Goal: Task Accomplishment & Management: Use online tool/utility

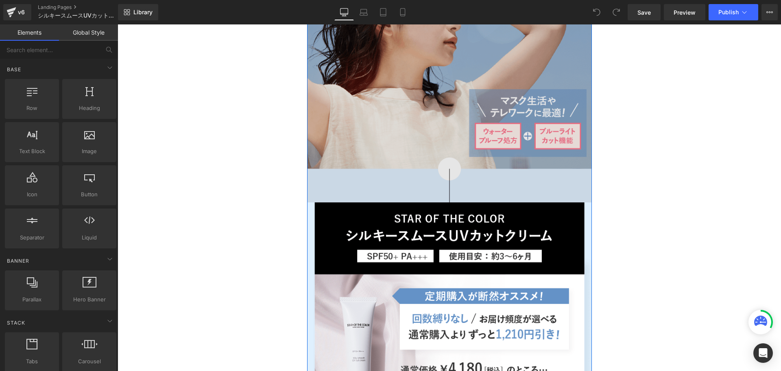
scroll to position [220, 0]
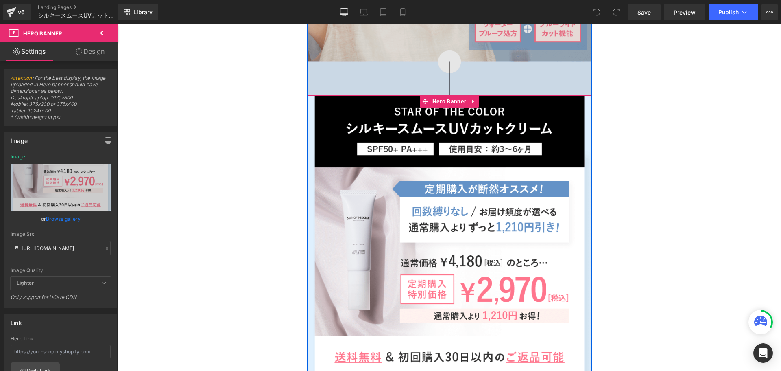
scroll to position [327, 0]
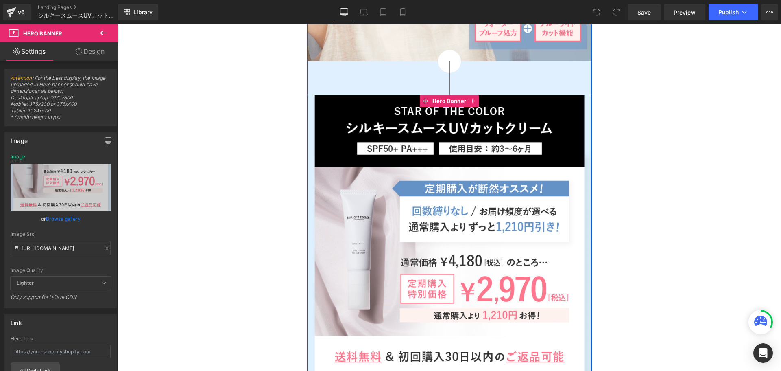
click at [453, 126] on div "Image Image" at bounding box center [449, 306] width 285 height 422
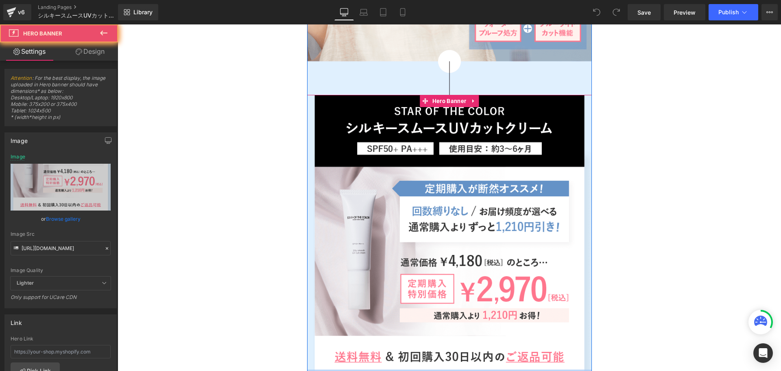
click at [453, 126] on div "Image Image" at bounding box center [449, 306] width 285 height 422
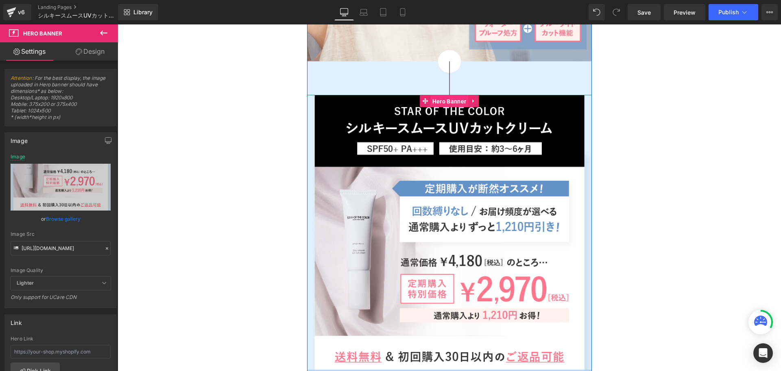
click at [449, 101] on span "Hero Banner" at bounding box center [450, 101] width 38 height 12
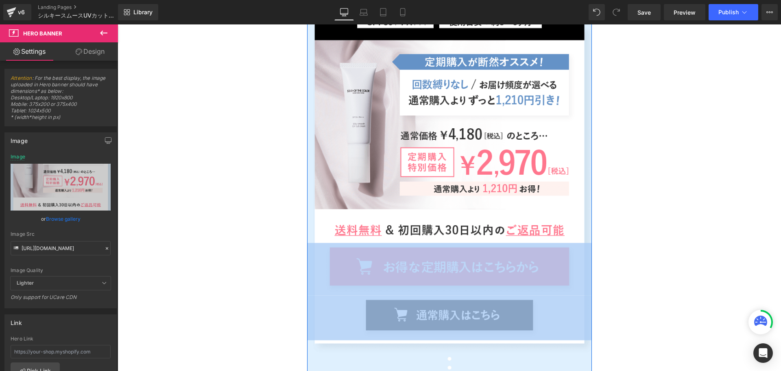
scroll to position [458, 0]
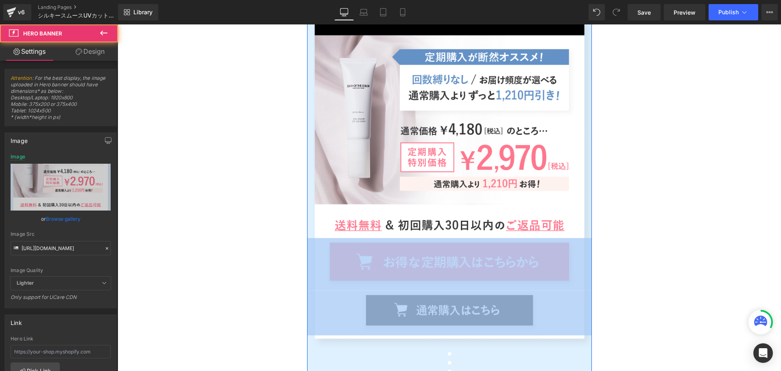
click at [442, 195] on span "Image Image" at bounding box center [449, 174] width 285 height 321
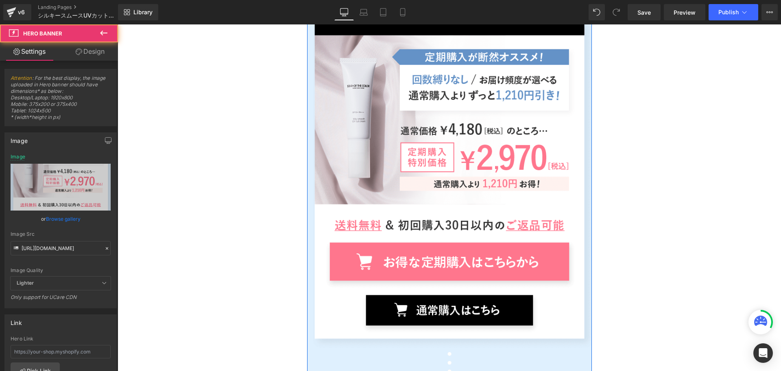
click at [452, 178] on span "Image Image" at bounding box center [449, 174] width 285 height 321
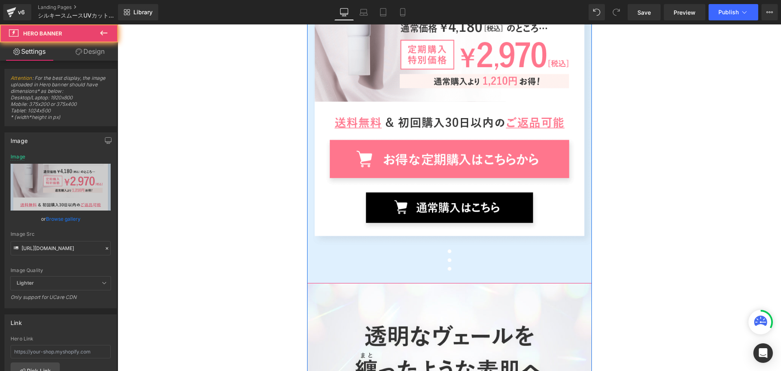
scroll to position [566, 0]
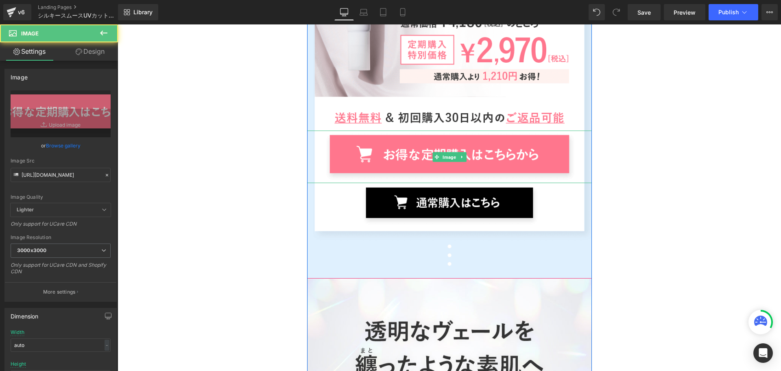
click at [452, 178] on img at bounding box center [449, 157] width 285 height 52
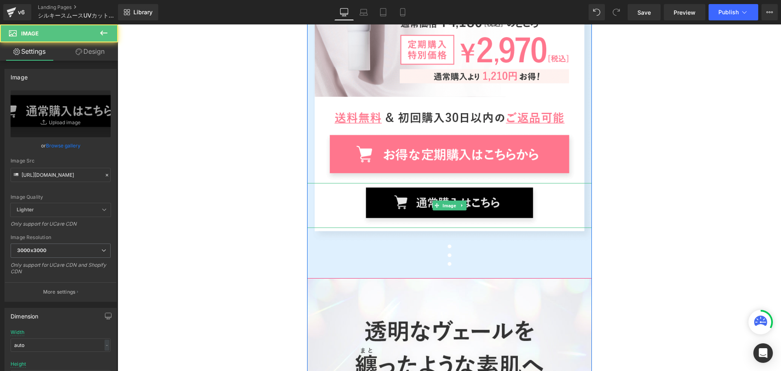
click at [474, 199] on img at bounding box center [449, 205] width 285 height 45
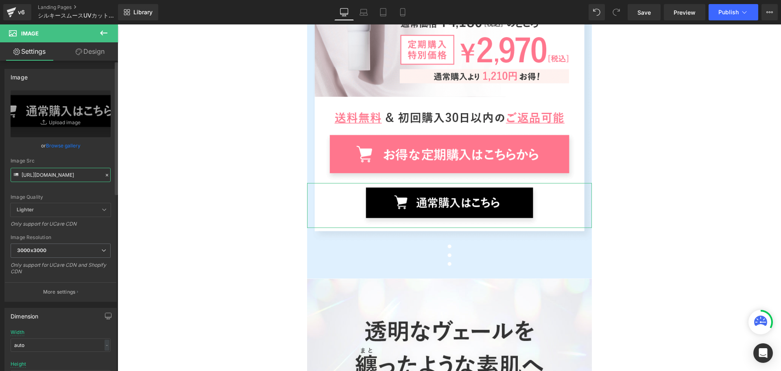
click at [77, 173] on input "[URL][DOMAIN_NAME]" at bounding box center [61, 175] width 100 height 14
click at [415, 214] on img at bounding box center [449, 205] width 285 height 45
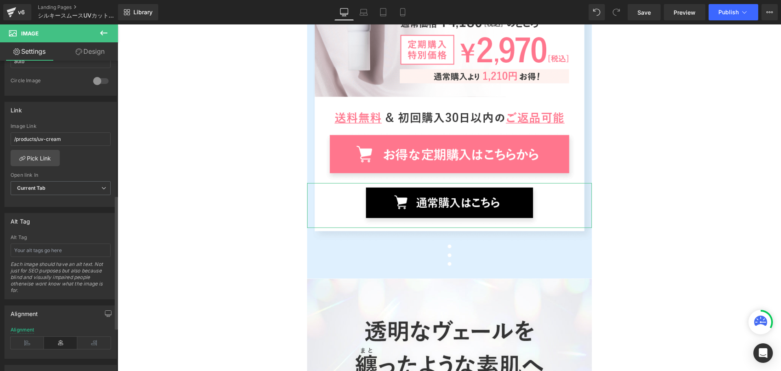
scroll to position [312, 0]
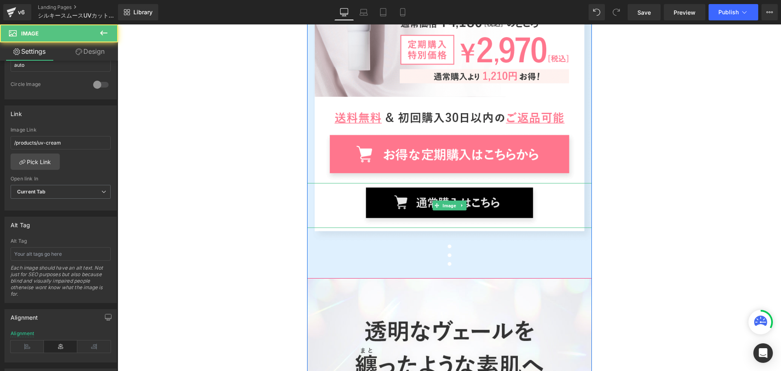
click at [410, 207] on img at bounding box center [449, 205] width 285 height 45
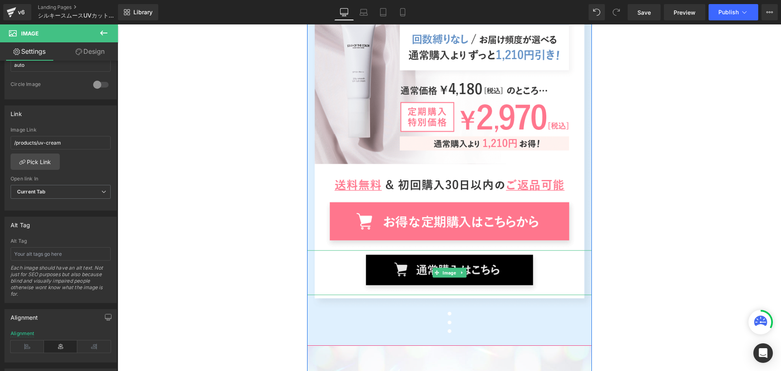
scroll to position [498, 0]
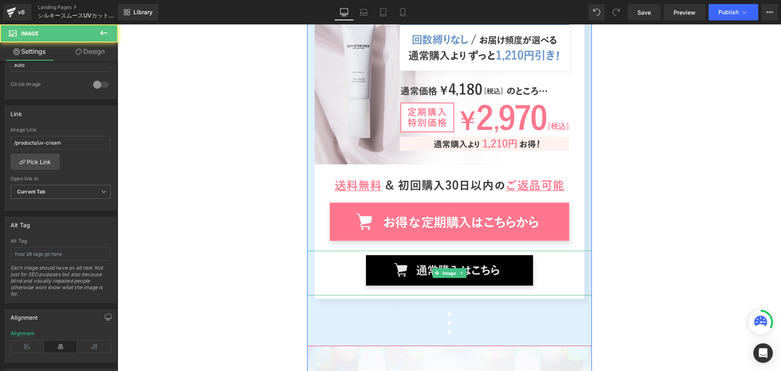
click at [376, 268] on img at bounding box center [449, 273] width 285 height 45
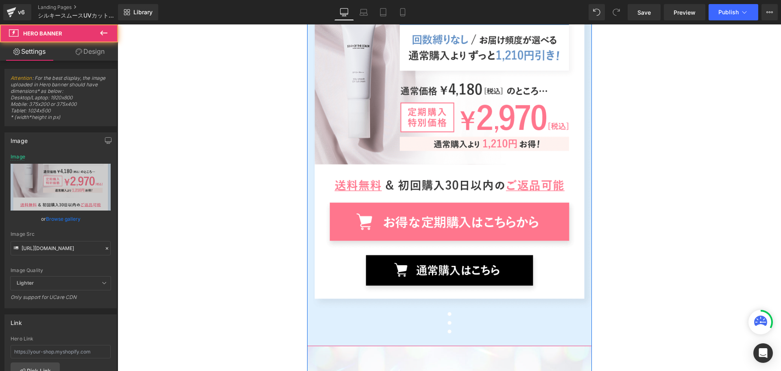
click at [437, 149] on span "Image Image" at bounding box center [449, 134] width 285 height 321
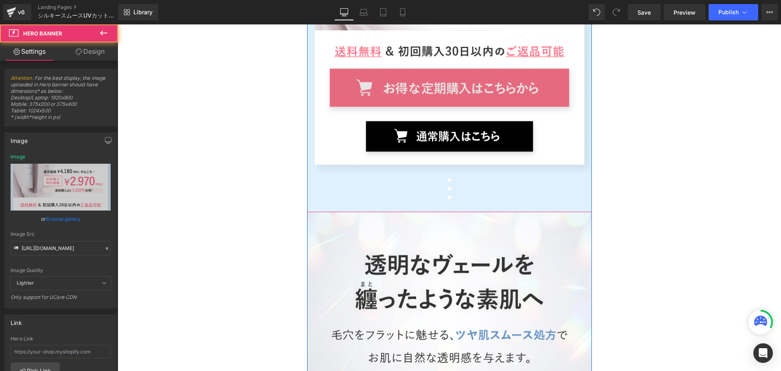
scroll to position [640, 0]
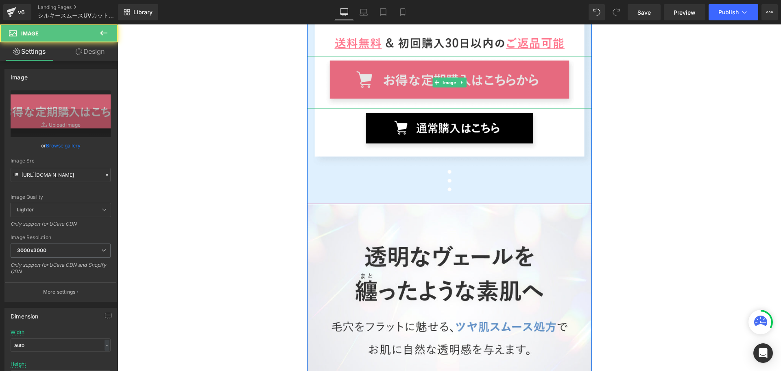
click at [485, 83] on img at bounding box center [449, 82] width 285 height 52
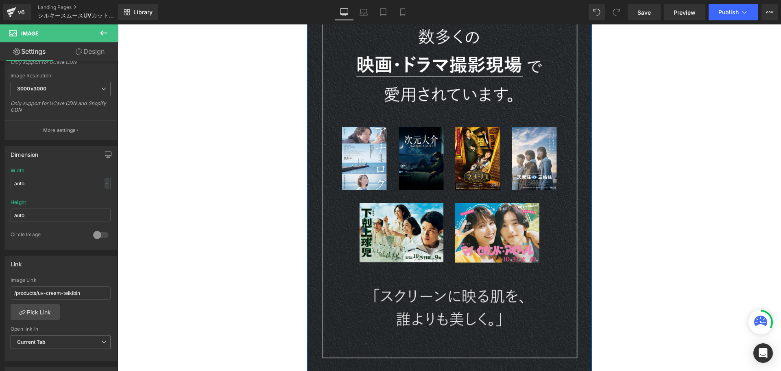
scroll to position [7883, 0]
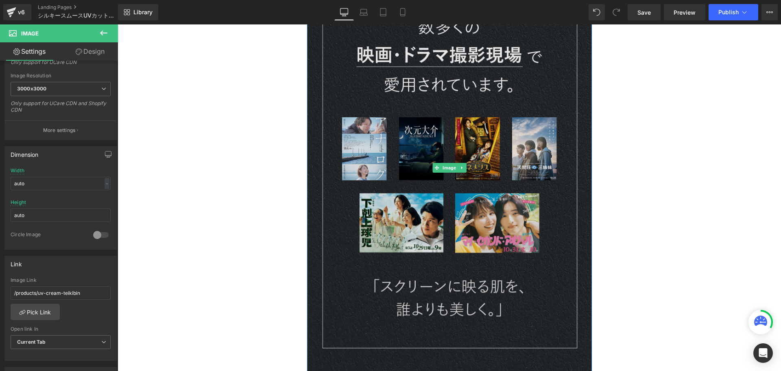
click at [395, 210] on img at bounding box center [449, 167] width 285 height 425
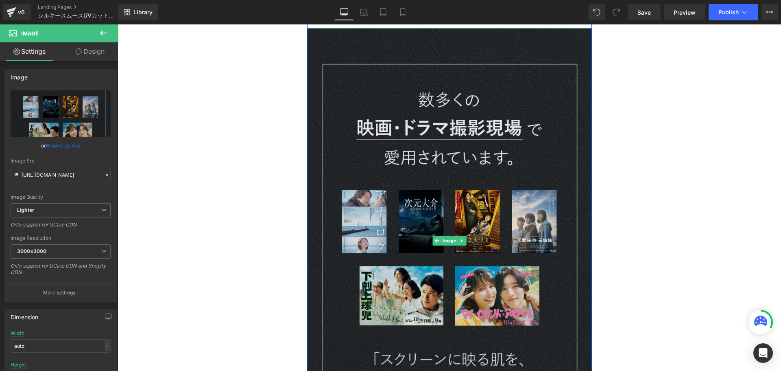
scroll to position [7806, 0]
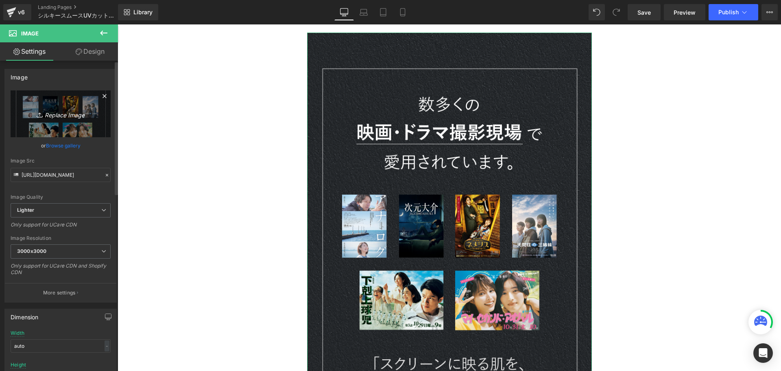
click at [65, 106] on link "Replace Image" at bounding box center [61, 113] width 100 height 47
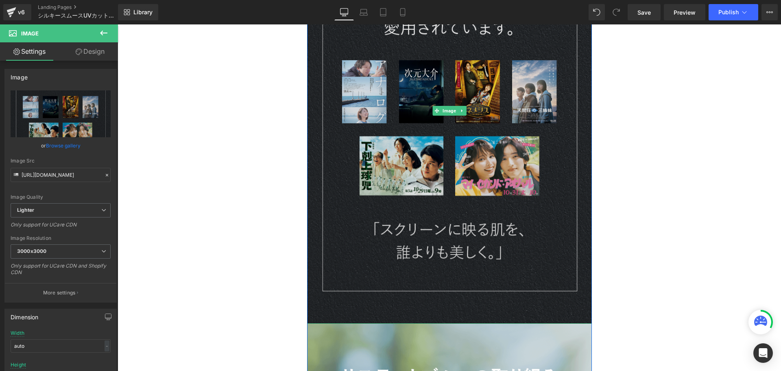
scroll to position [7939, 0]
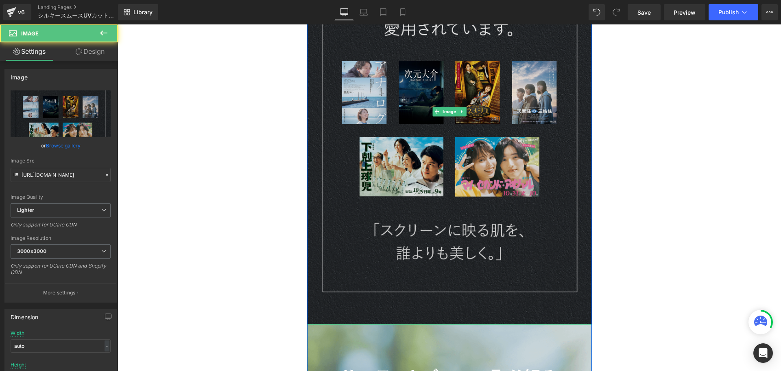
click at [378, 192] on img at bounding box center [449, 111] width 285 height 425
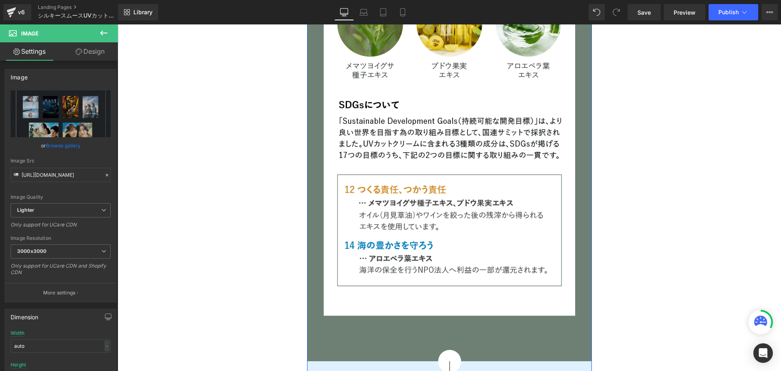
scroll to position [8492, 0]
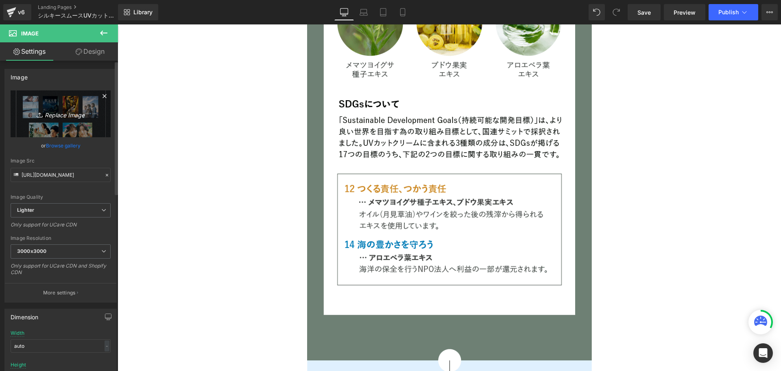
click at [50, 122] on link "Replace Image" at bounding box center [61, 113] width 100 height 47
type input "C:\fakepath\Frame 120.png"
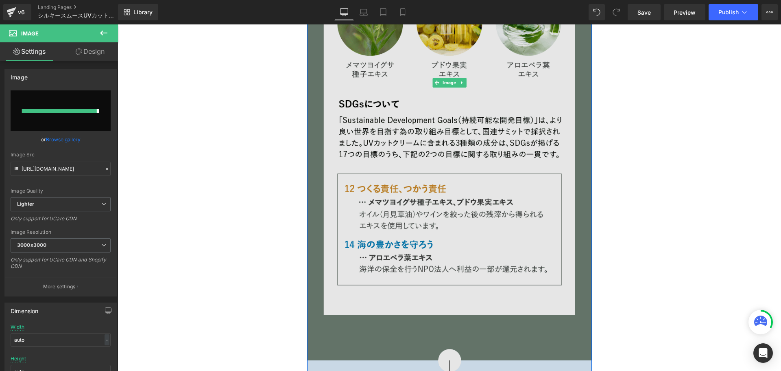
type input "[URL][DOMAIN_NAME]"
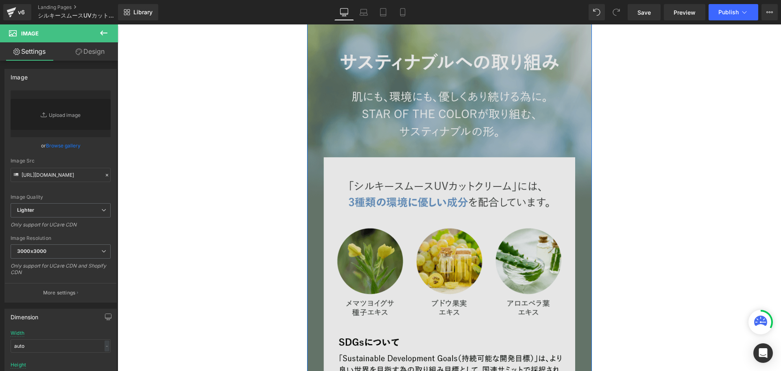
scroll to position [8254, 0]
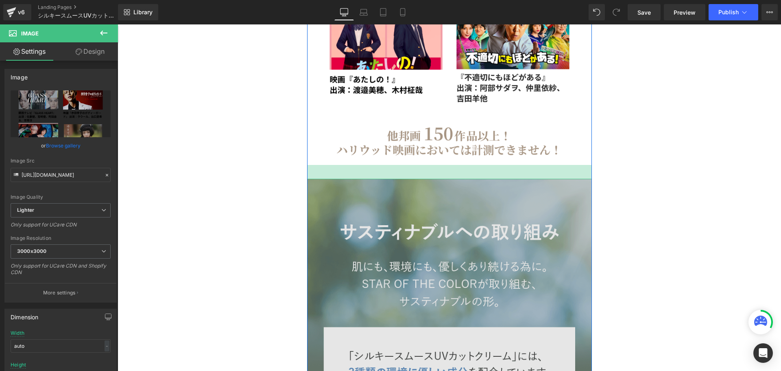
drag, startPoint x: 421, startPoint y: 164, endPoint x: 422, endPoint y: 178, distance: 14.3
click at [422, 178] on div "35px" at bounding box center [449, 172] width 285 height 14
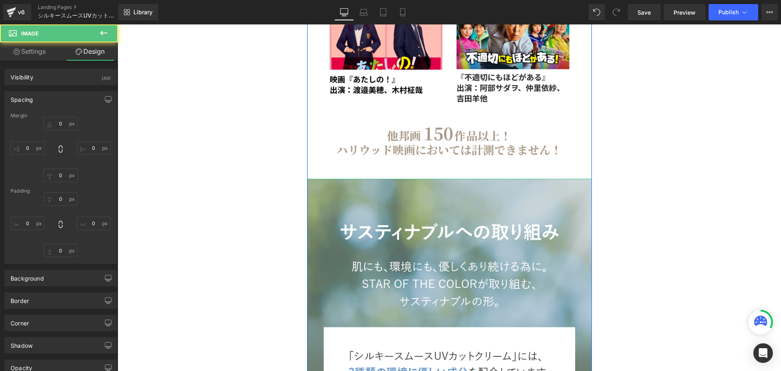
type input "0"
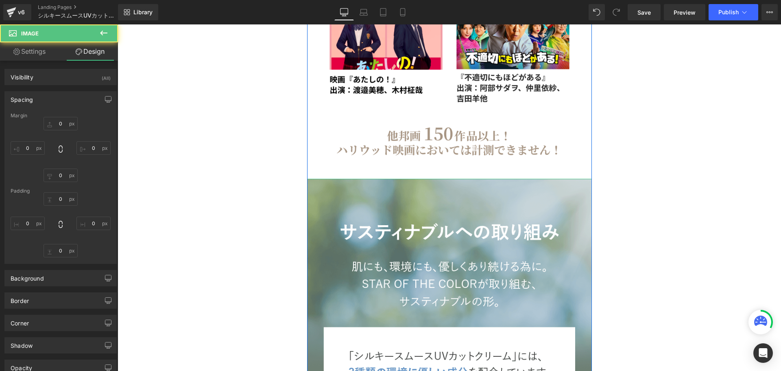
type input "0"
type input "35"
type input "0"
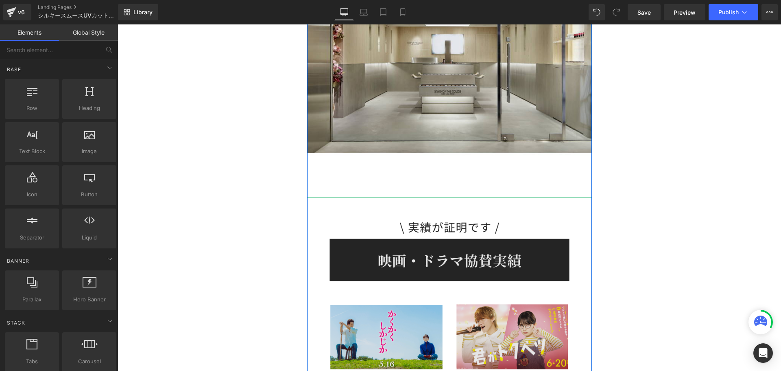
scroll to position [7641, 0]
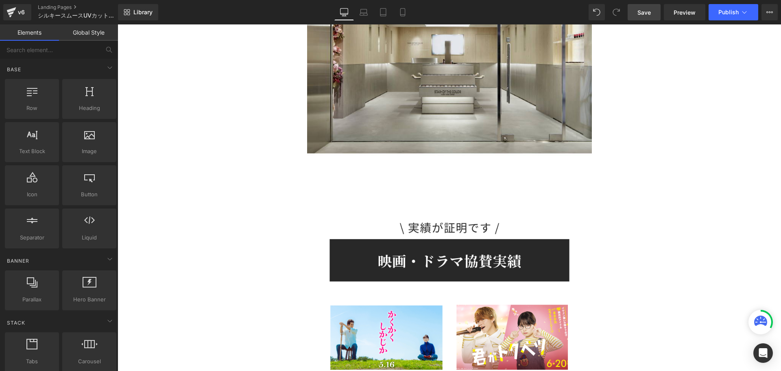
click at [643, 11] on span "Save" at bounding box center [644, 12] width 13 height 9
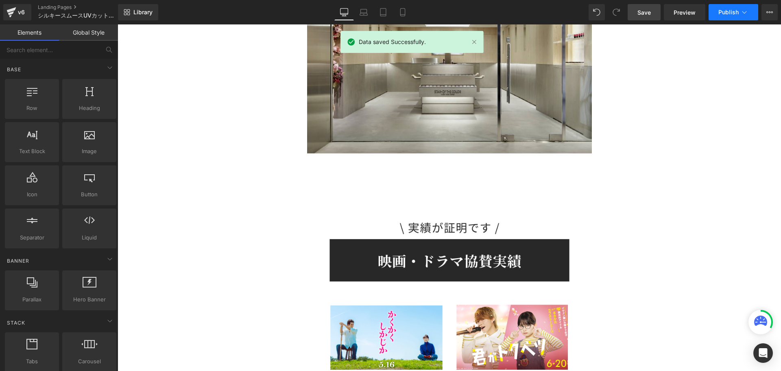
click at [724, 13] on span "Publish" at bounding box center [729, 12] width 20 height 7
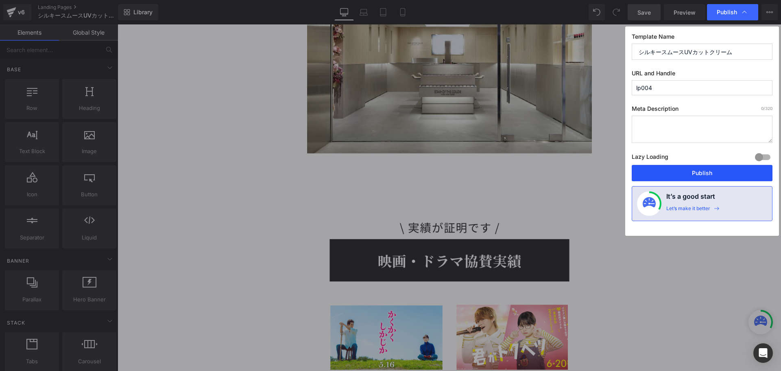
click at [672, 177] on button "Publish" at bounding box center [702, 173] width 141 height 16
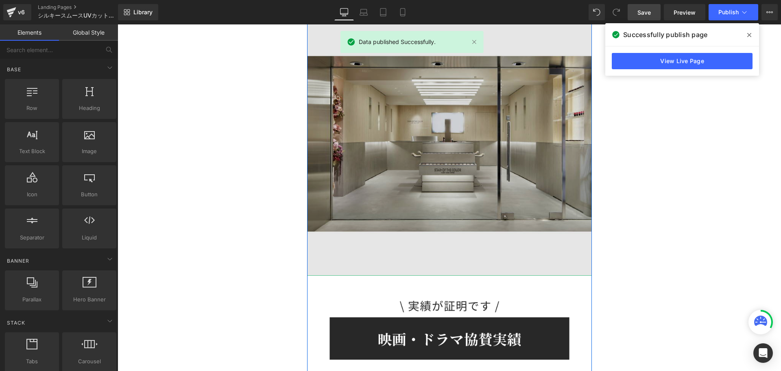
scroll to position [7563, 0]
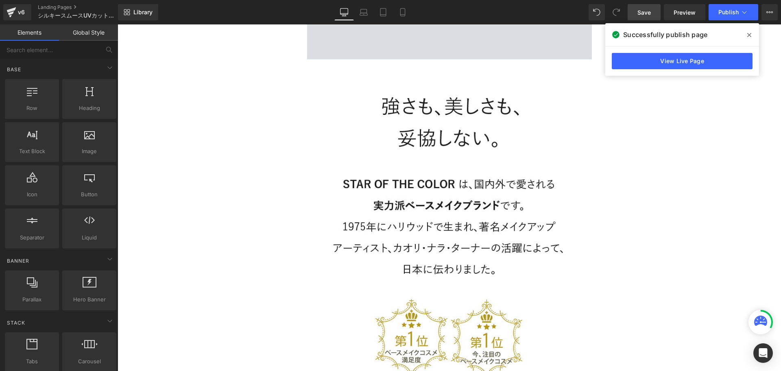
scroll to position [7075, 0]
click at [380, 10] on icon at bounding box center [383, 12] width 8 height 8
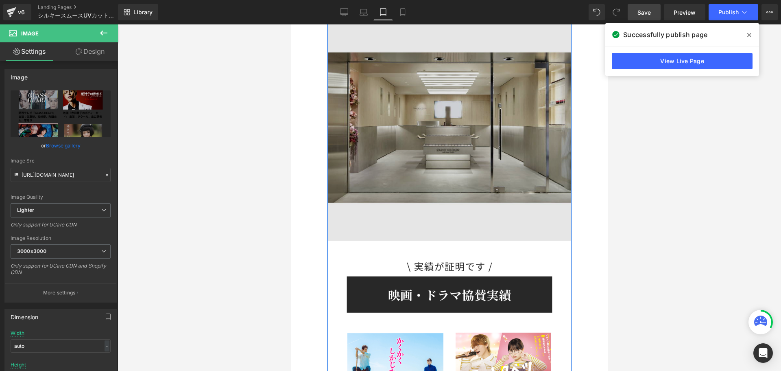
scroll to position [6482, 0]
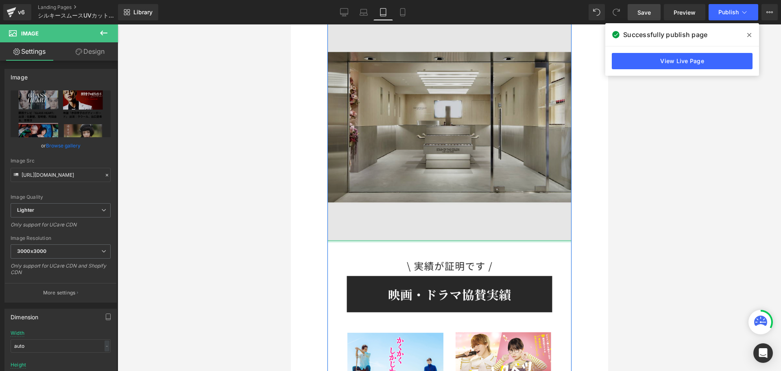
drag, startPoint x: 452, startPoint y: 240, endPoint x: 483, endPoint y: 204, distance: 48.2
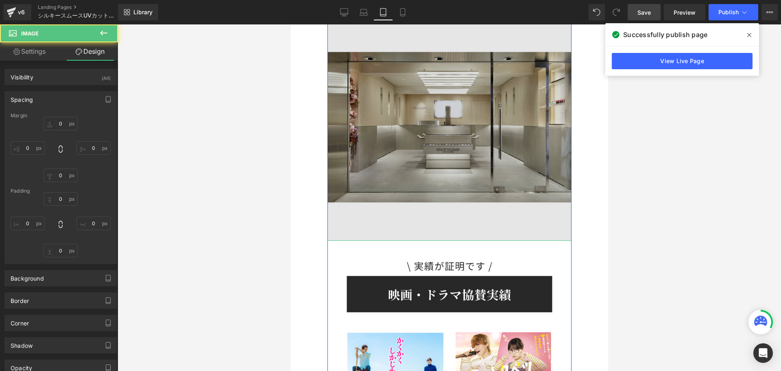
type input "0"
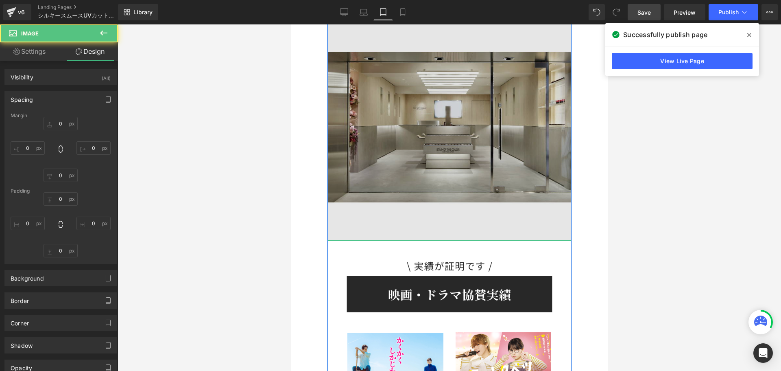
type input "0"
type input "35"
type input "0"
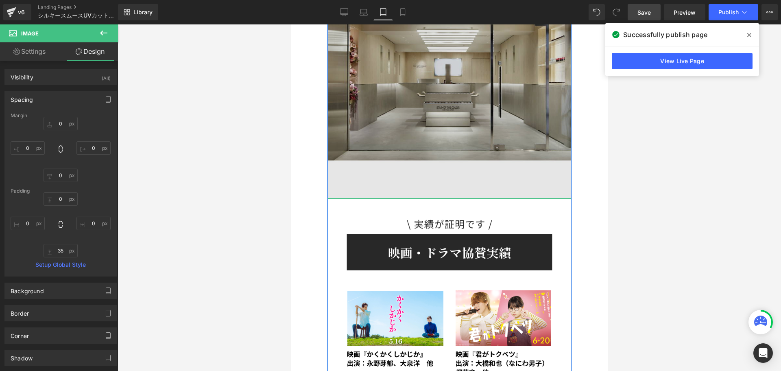
scroll to position [6523, 0]
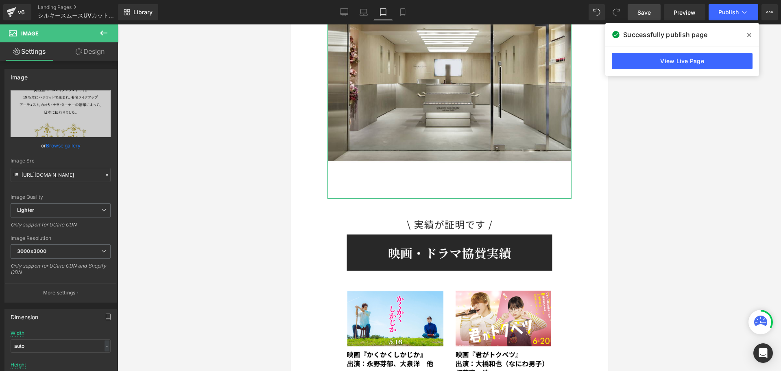
click at [86, 46] on link "Design" at bounding box center [90, 51] width 59 height 18
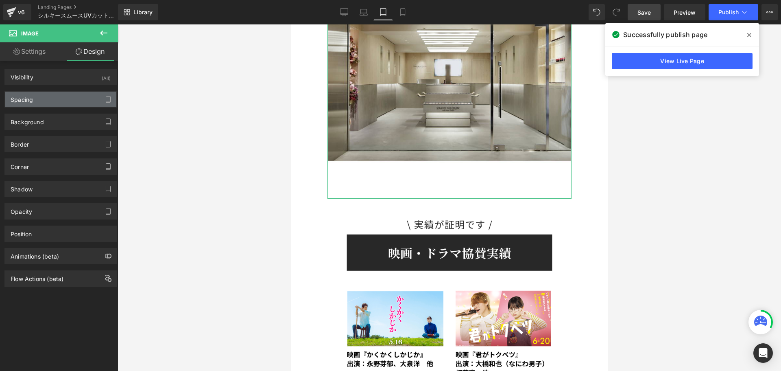
click at [57, 99] on div "Spacing" at bounding box center [61, 99] width 112 height 15
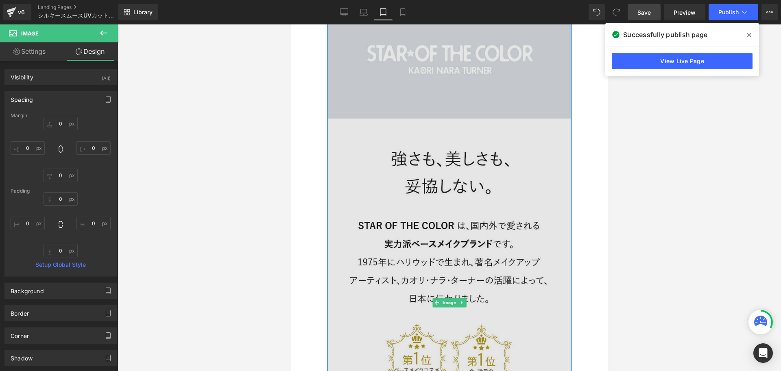
scroll to position [5965, 0]
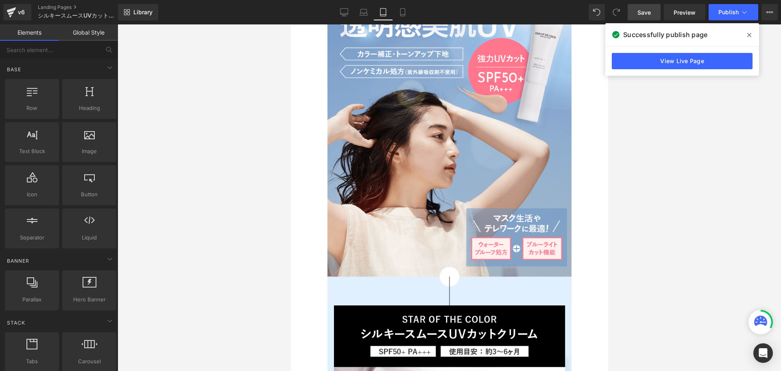
scroll to position [0, 0]
